Goal: Information Seeking & Learning: Check status

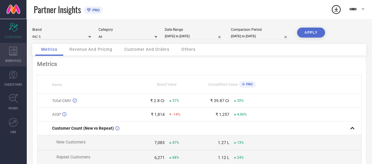
click at [9, 63] on div "WORKSPACE" at bounding box center [13, 55] width 26 height 24
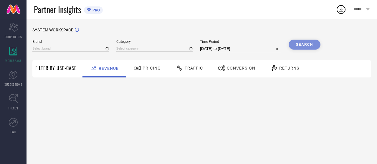
type input "ATESBER"
type input "All"
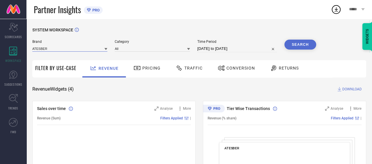
click at [62, 51] on input at bounding box center [69, 49] width 75 height 6
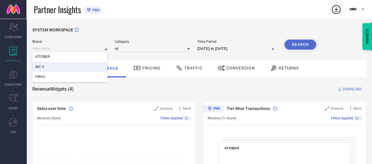
click at [56, 63] on div "INC 5" at bounding box center [69, 67] width 75 height 10
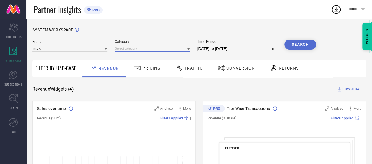
click at [145, 49] on input at bounding box center [152, 49] width 75 height 6
click at [139, 51] on input at bounding box center [152, 49] width 75 height 6
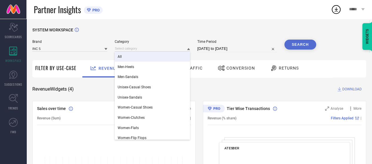
click at [135, 58] on div "All" at bounding box center [152, 57] width 75 height 10
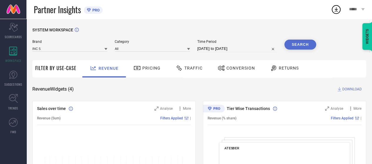
select select "7"
select select "2025"
select select "8"
select select "2025"
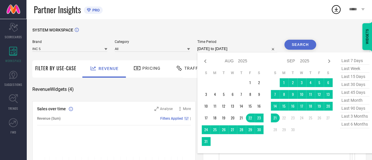
click at [224, 47] on input "[DATE] to [DATE]" at bounding box center [237, 48] width 80 height 7
click at [282, 83] on td "1" at bounding box center [284, 82] width 9 height 9
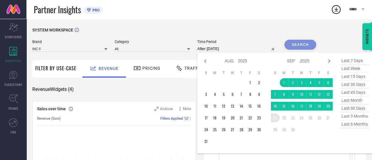
type input "[DATE] to [DATE]"
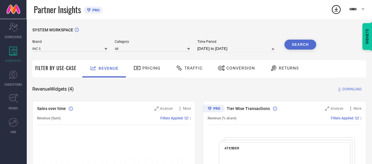
click at [298, 46] on button "Search" at bounding box center [300, 45] width 32 height 10
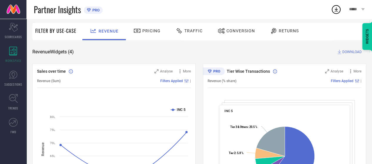
scroll to position [38, 0]
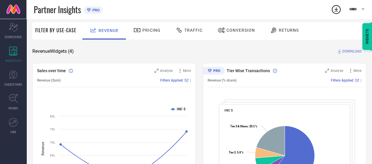
click at [186, 29] on span "Traffic" at bounding box center [193, 30] width 18 height 5
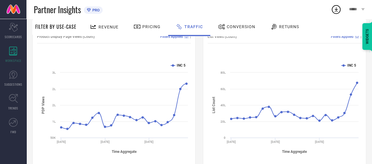
scroll to position [82, 0]
